Goal: Navigation & Orientation: Find specific page/section

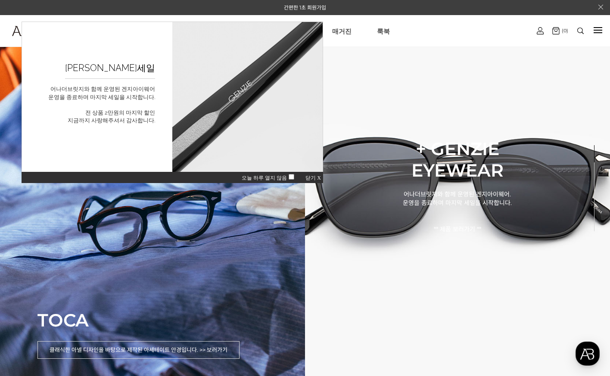
click at [314, 176] on span "닫기 X" at bounding box center [312, 178] width 15 height 6
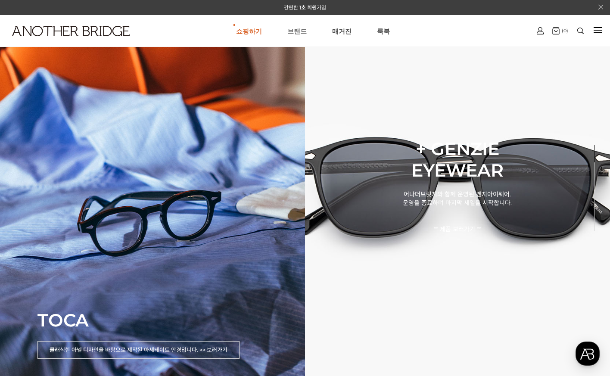
click at [298, 30] on link "브랜드" at bounding box center [296, 30] width 19 height 31
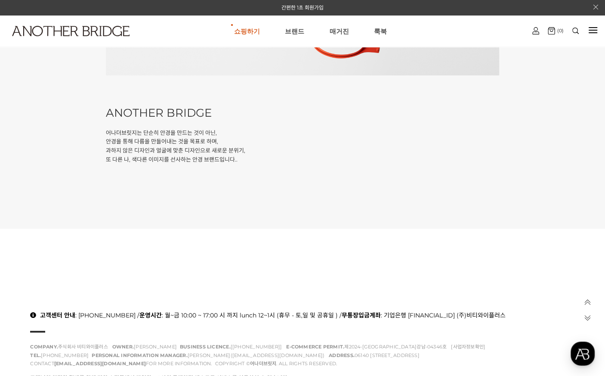
scroll to position [332, 0]
